Goal: Information Seeking & Learning: Learn about a topic

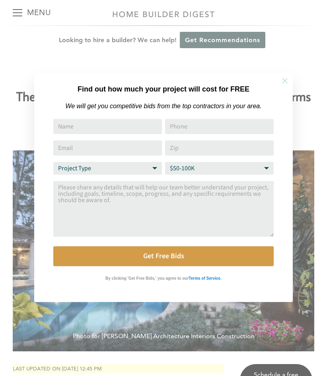
click at [285, 78] on icon at bounding box center [284, 80] width 9 height 9
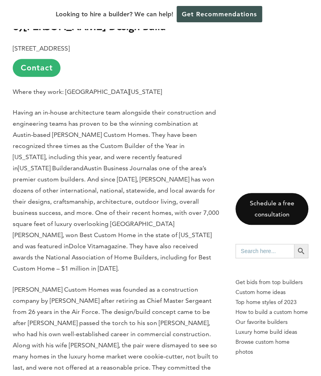
scroll to position [2091, 0]
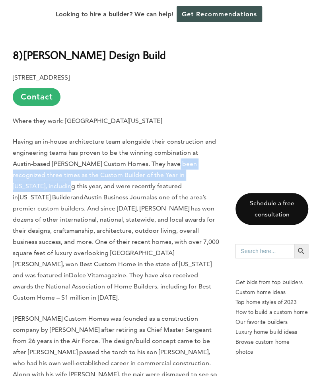
drag, startPoint x: 149, startPoint y: 143, endPoint x: 186, endPoint y: 150, distance: 38.4
click at [186, 150] on span "Having an in-house architecture team alongside their construction and engineeri…" at bounding box center [114, 169] width 203 height 63
copy span "recognized three times as the Custom Builder of the Year in [US_STATE], includi…"
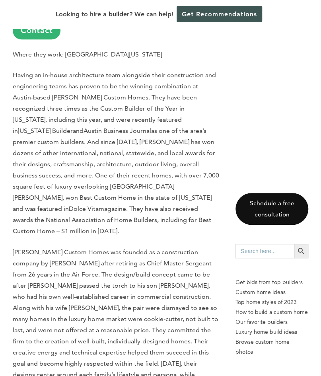
scroll to position [2159, 0]
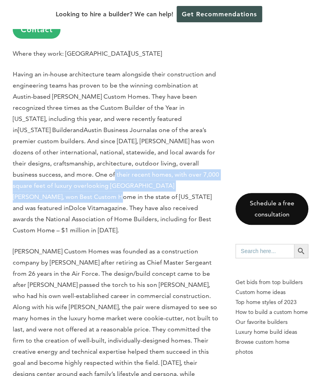
drag, startPoint x: 130, startPoint y: 141, endPoint x: 69, endPoint y: 166, distance: 66.0
click at [69, 166] on span "as one of the area’s premier custom builders. And since [DATE], [PERSON_NAME] h…" at bounding box center [116, 168] width 206 height 85
copy span "recent homes, with over 7,000 square feet of luxury overlooking [GEOGRAPHIC_DAT…"
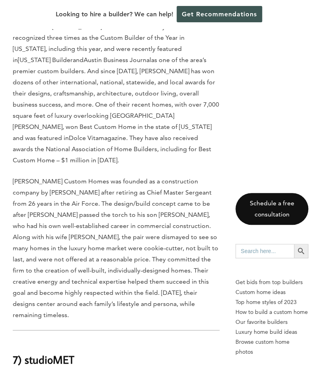
scroll to position [2230, 0]
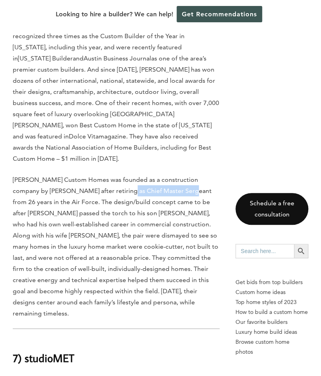
drag, startPoint x: 90, startPoint y: 146, endPoint x: 154, endPoint y: 146, distance: 64.0
click at [154, 175] on span "[PERSON_NAME] Custom Homes was founded as a construction company by [PERSON_NAM…" at bounding box center [116, 245] width 206 height 141
copy span "Chief Master Sergeant"
drag, startPoint x: 164, startPoint y: 190, endPoint x: 126, endPoint y: 198, distance: 38.6
click at [126, 198] on span "[PERSON_NAME] Custom Homes was founded as a construction company by [PERSON_NAM…" at bounding box center [116, 245] width 206 height 141
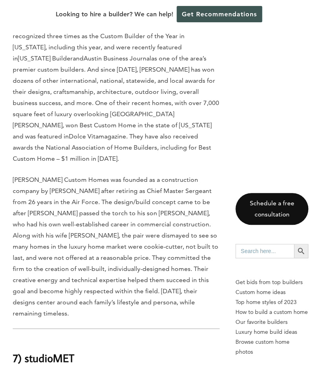
click at [126, 198] on span "[PERSON_NAME] Custom Homes was founded as a construction company by [PERSON_NAM…" at bounding box center [116, 245] width 206 height 141
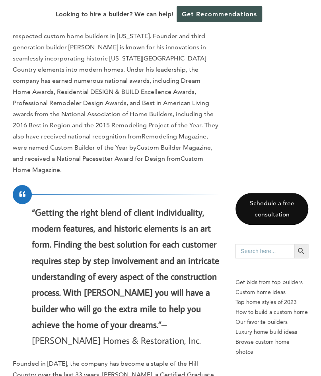
scroll to position [5685, 0]
